Goal: Transaction & Acquisition: Purchase product/service

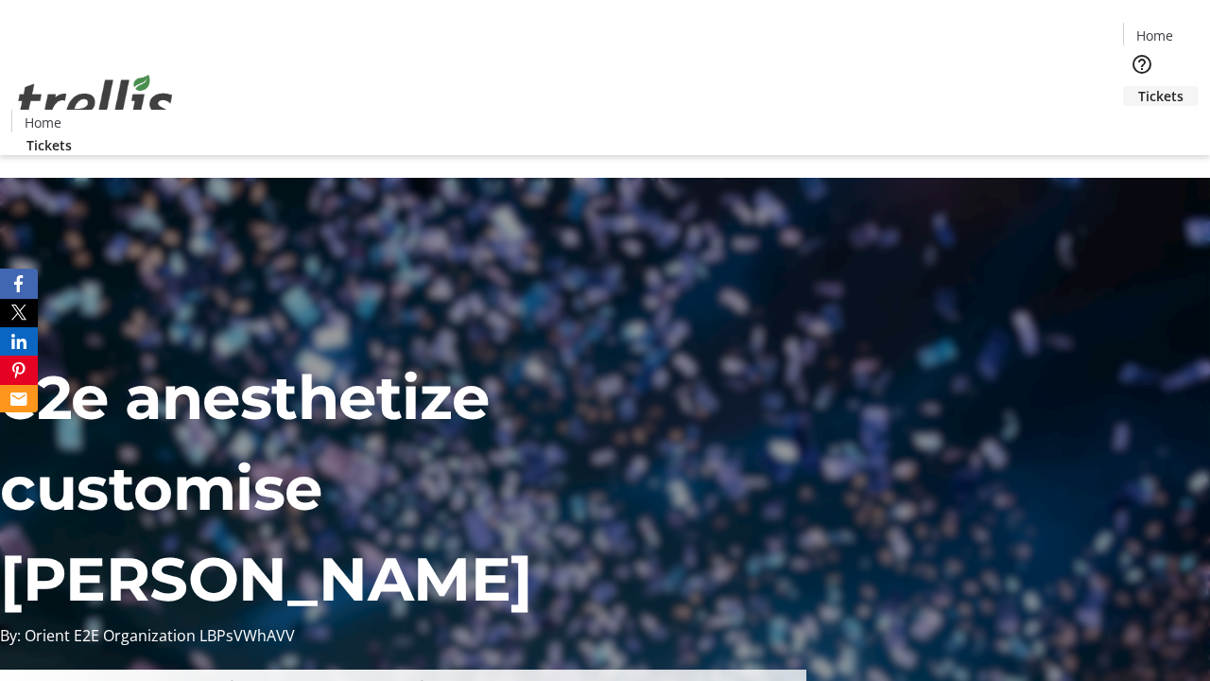
click at [1138, 86] on span "Tickets" at bounding box center [1160, 96] width 45 height 20
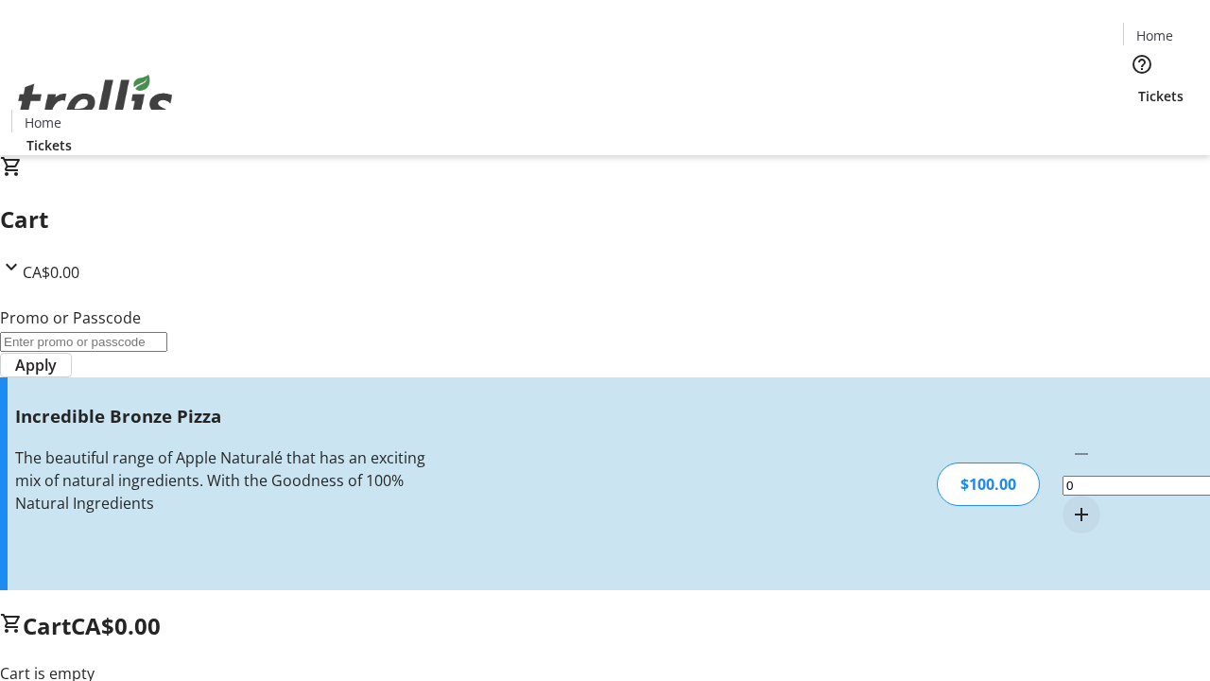
click at [1070, 503] on mat-icon "Increment by one" at bounding box center [1081, 514] width 23 height 23
type input "1"
type input "FREE"
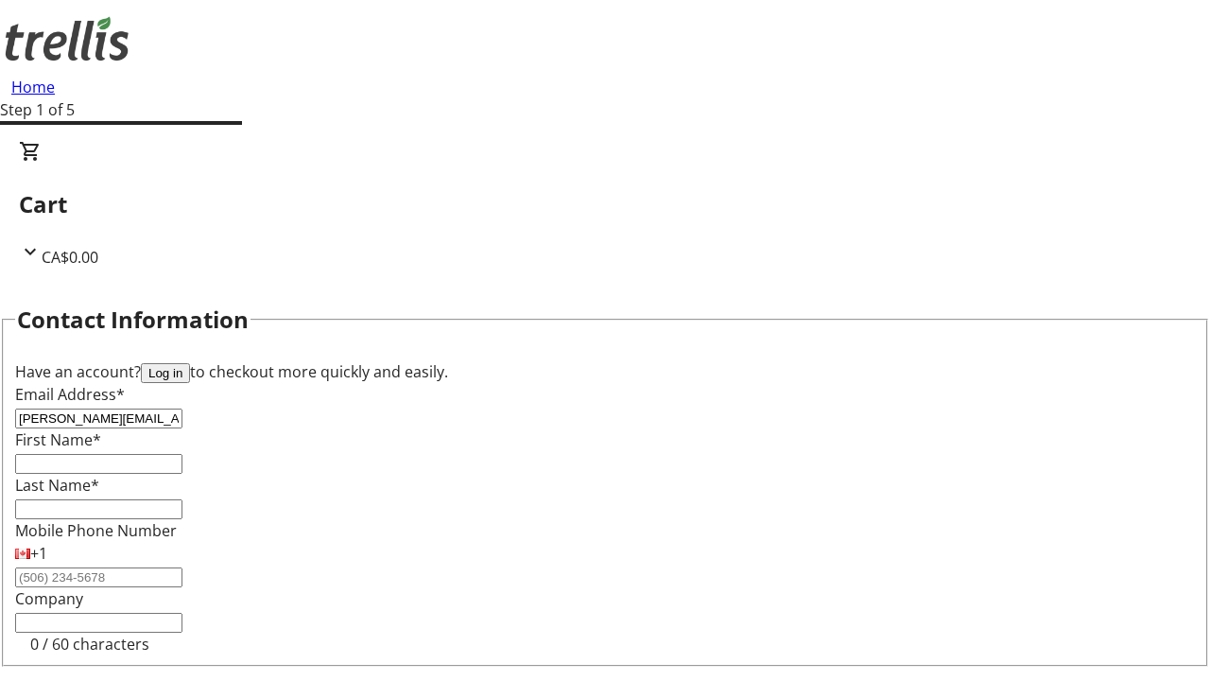
type input "[PERSON_NAME][EMAIL_ADDRESS][DOMAIN_NAME]"
type input "[PERSON_NAME]"
type input "Brakus"
